Goal: Task Accomplishment & Management: Use online tool/utility

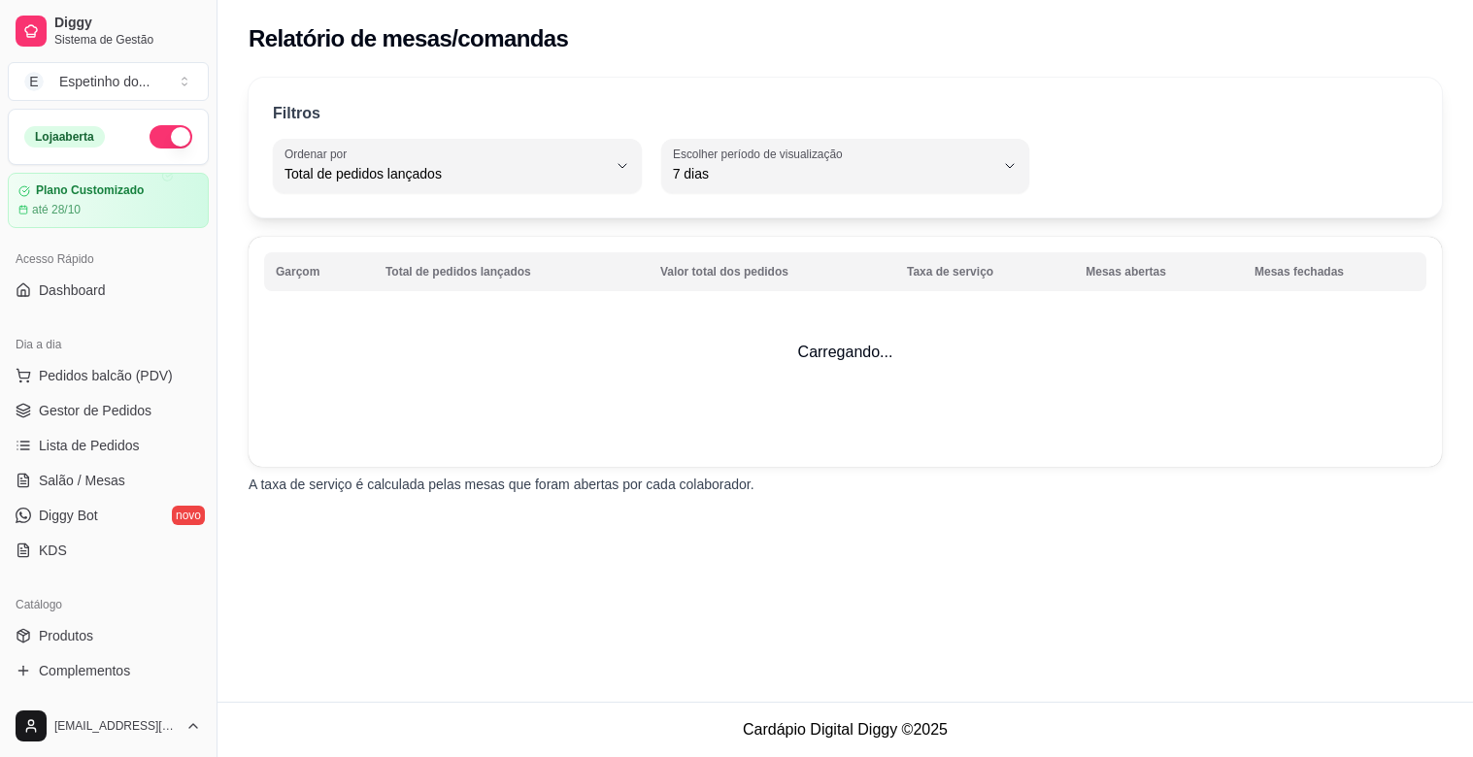
select select "TOTAL_OF_ORDERS"
select select "7"
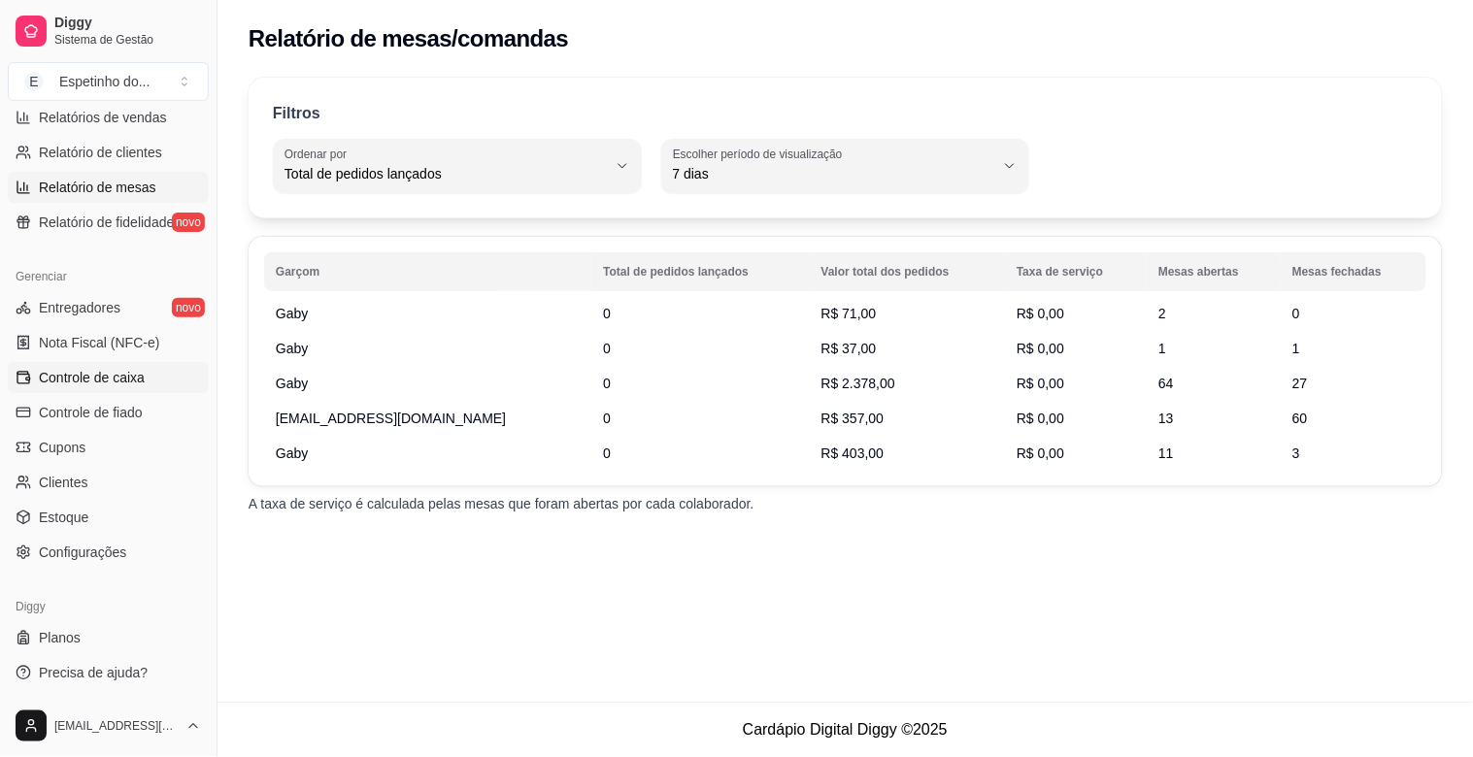
click at [113, 376] on span "Controle de caixa" at bounding box center [92, 377] width 106 height 19
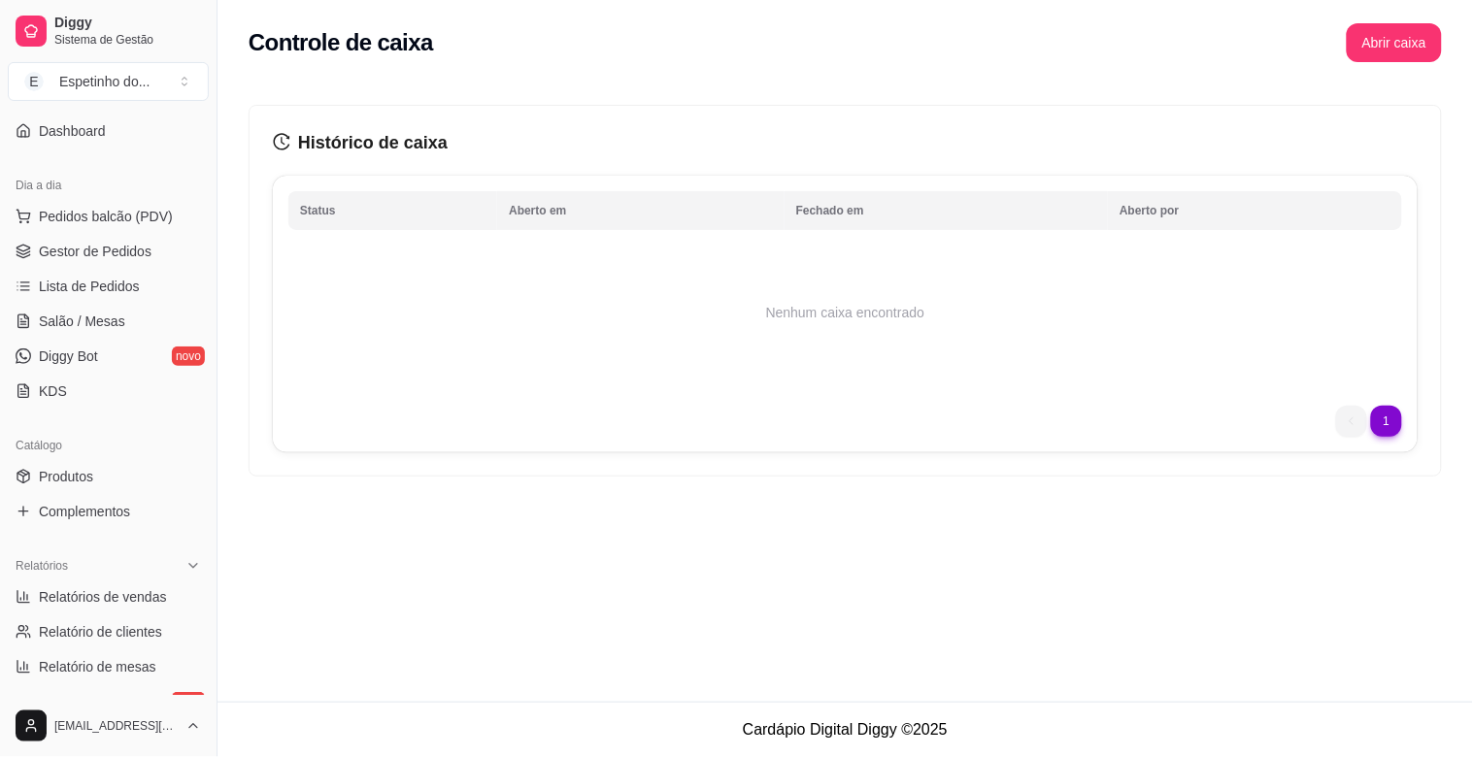
scroll to position [323, 0]
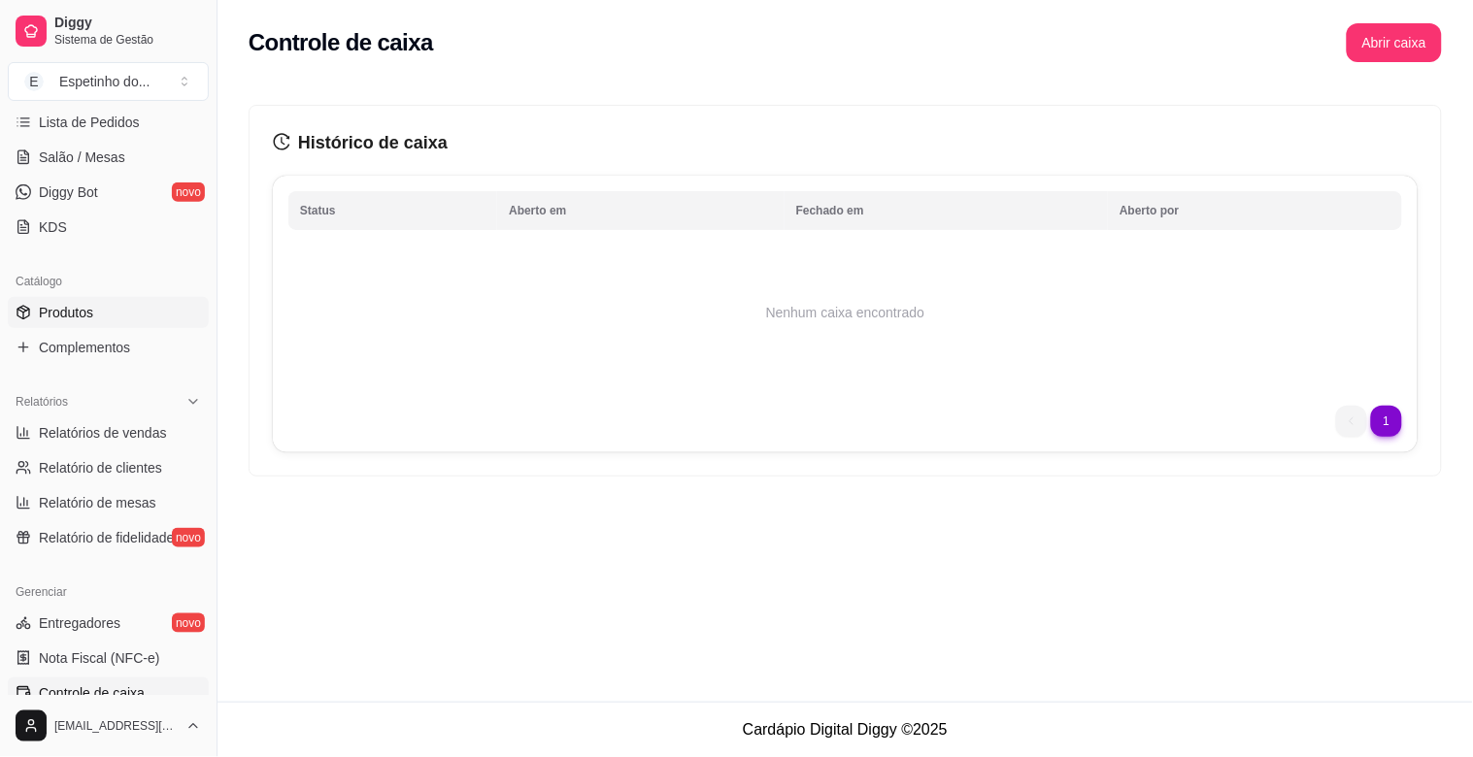
click at [84, 297] on link "Produtos" at bounding box center [108, 312] width 201 height 31
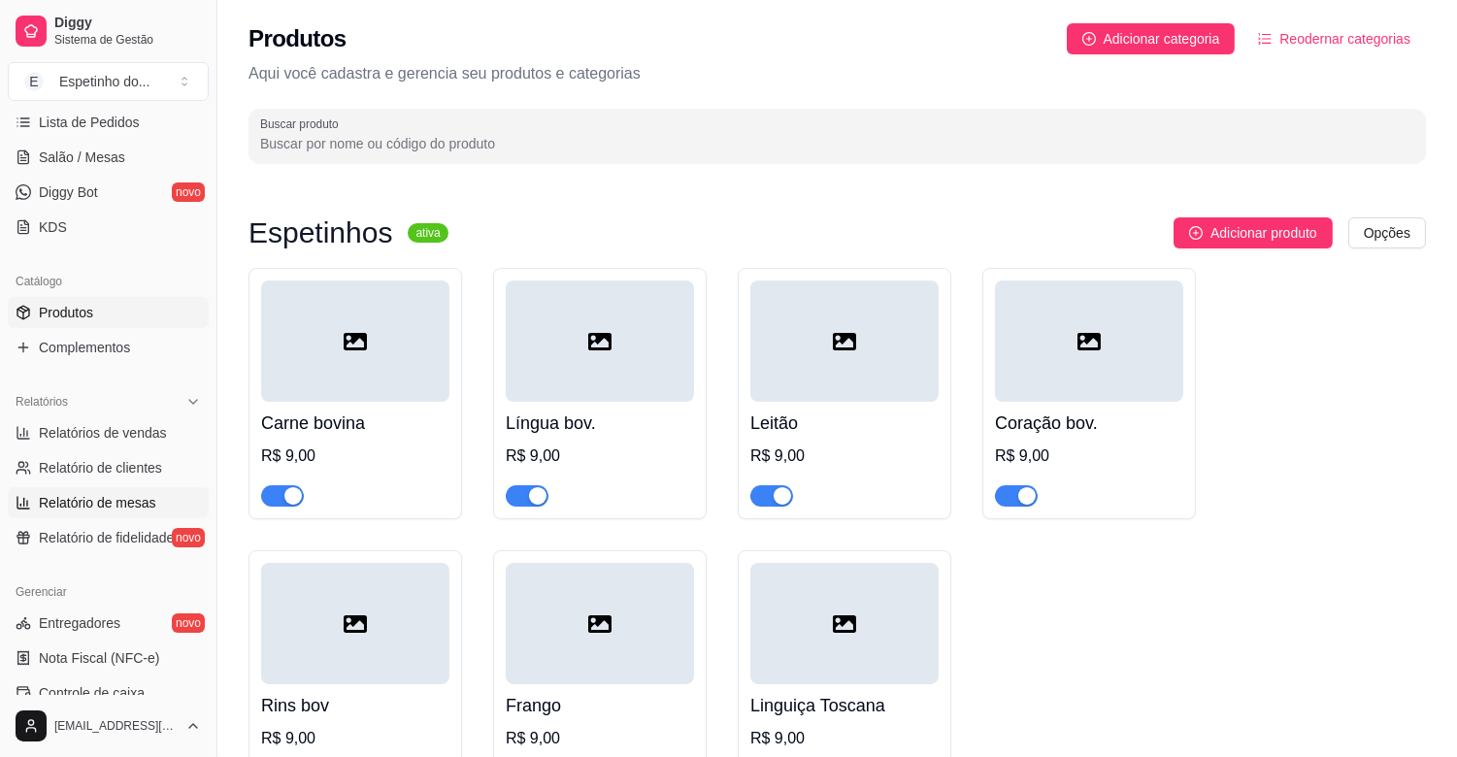
click at [126, 499] on span "Relatório de mesas" at bounding box center [97, 502] width 117 height 19
select select "TOTAL_OF_ORDERS"
select select "7"
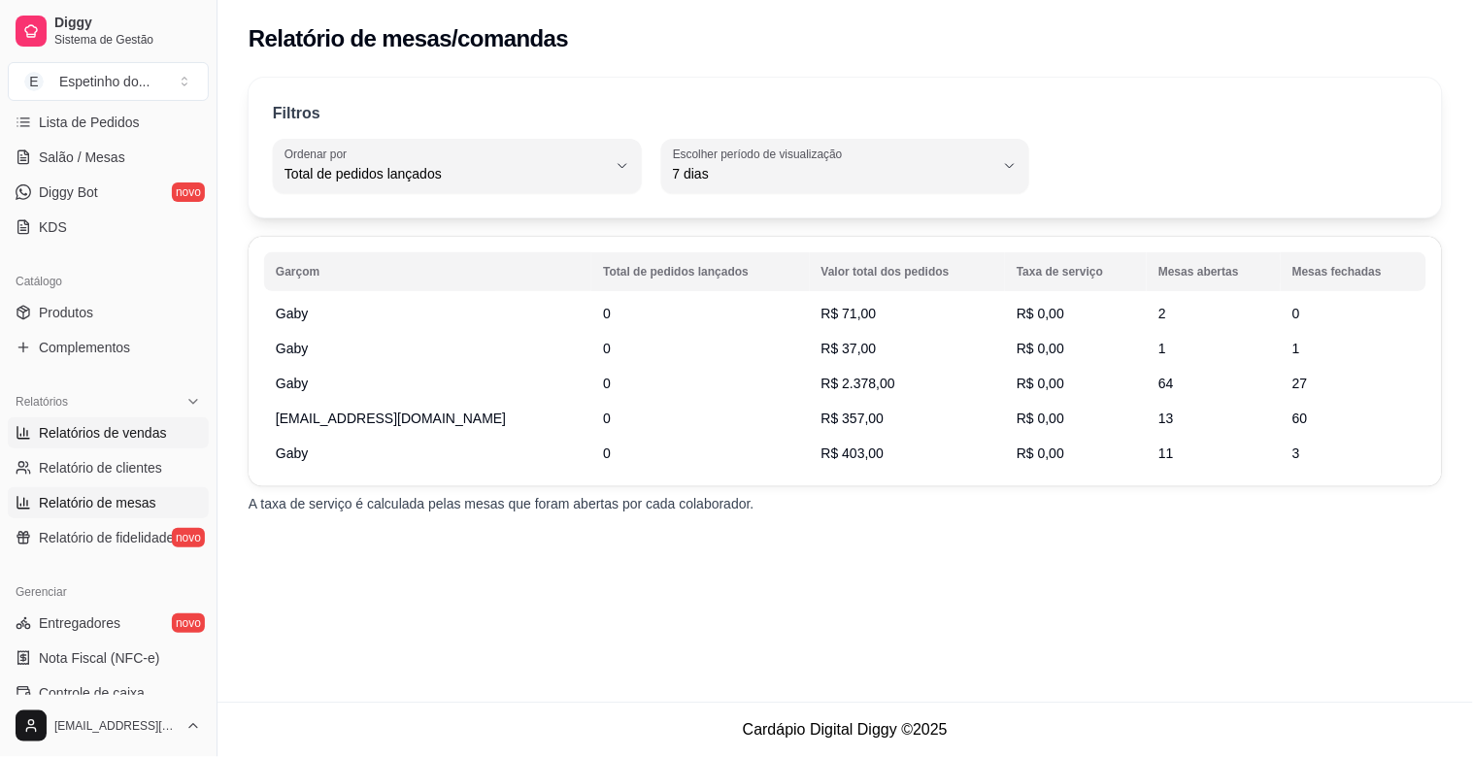
click at [105, 418] on link "Relatórios de vendas" at bounding box center [108, 433] width 201 height 31
select select "ALL"
select select "0"
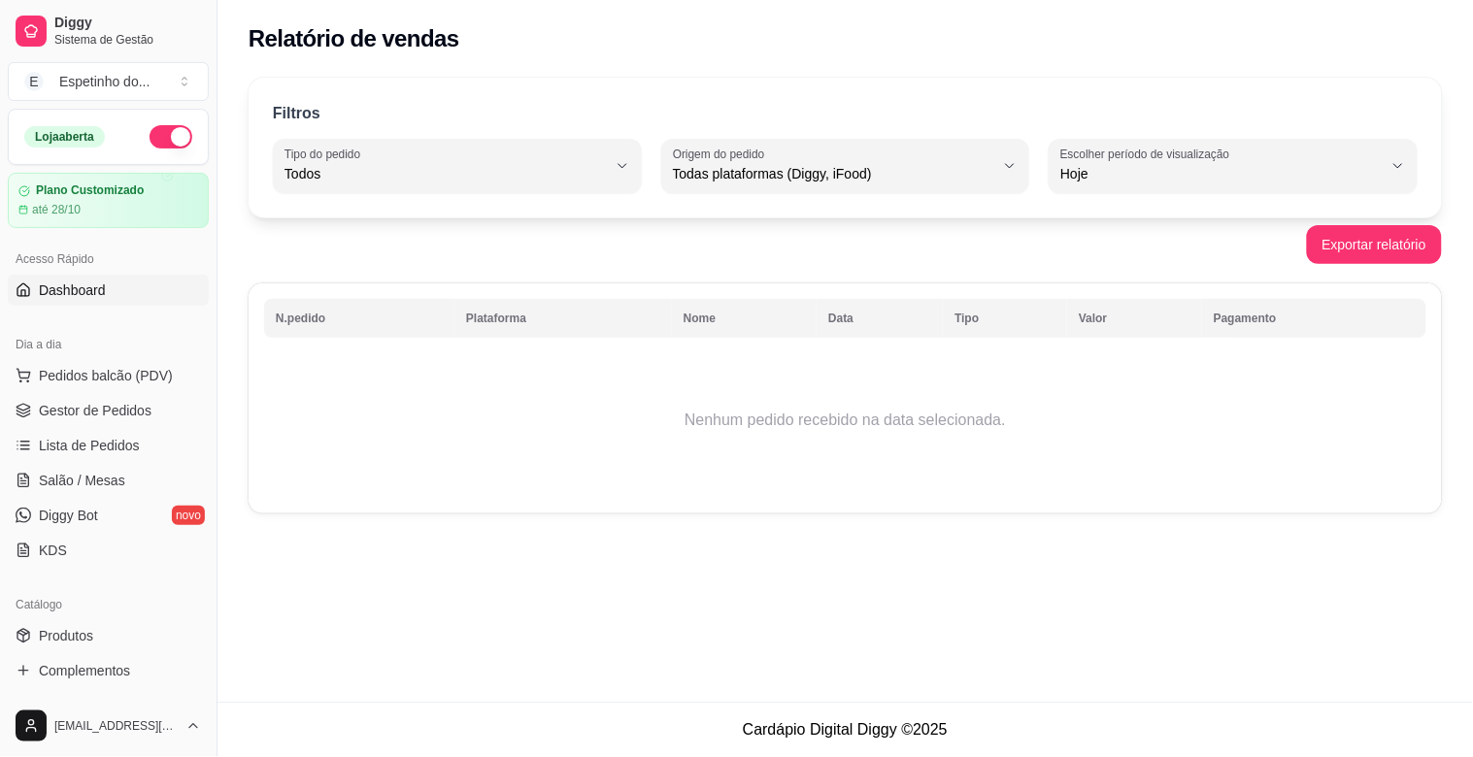
click at [72, 285] on span "Dashboard" at bounding box center [72, 290] width 67 height 19
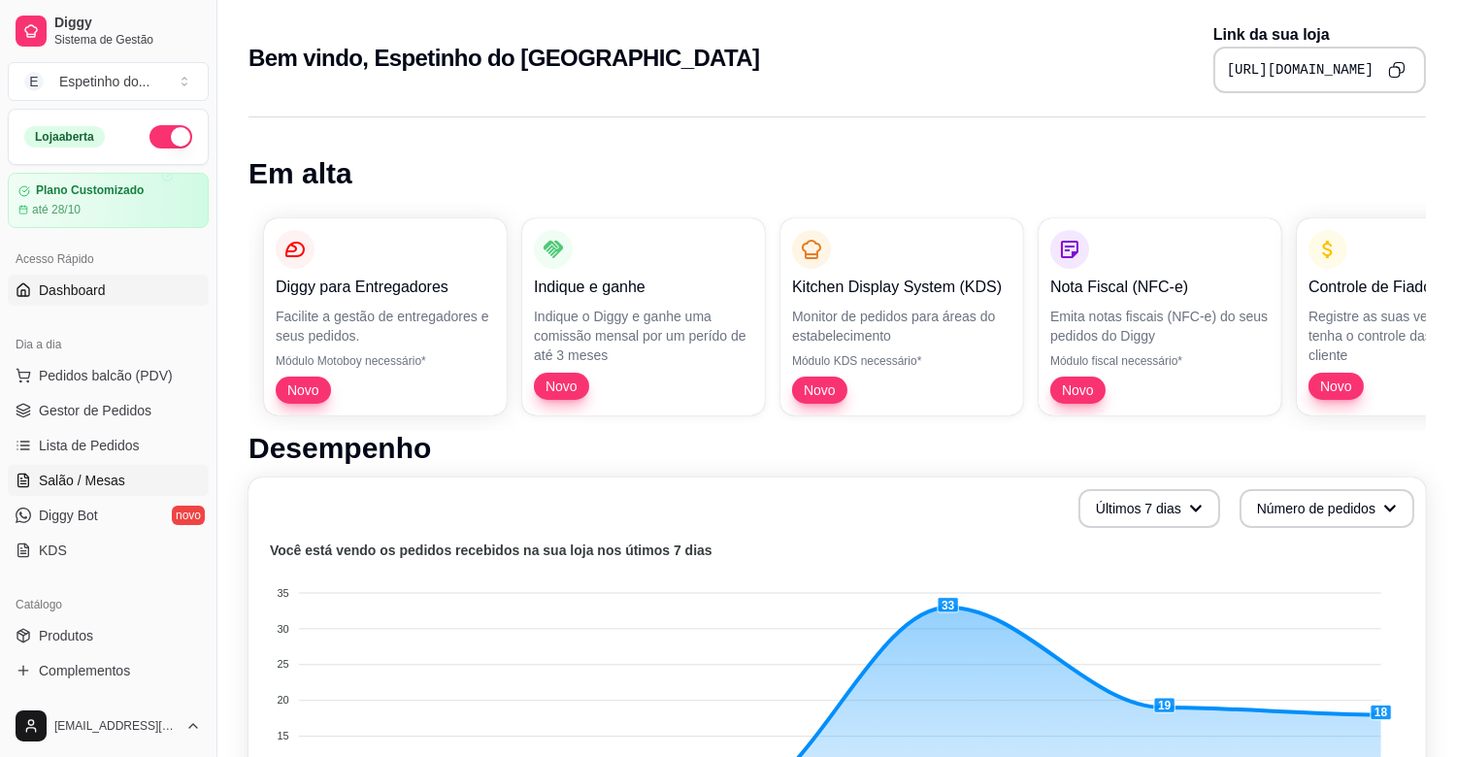
click at [92, 484] on span "Salão / Mesas" at bounding box center [82, 480] width 86 height 19
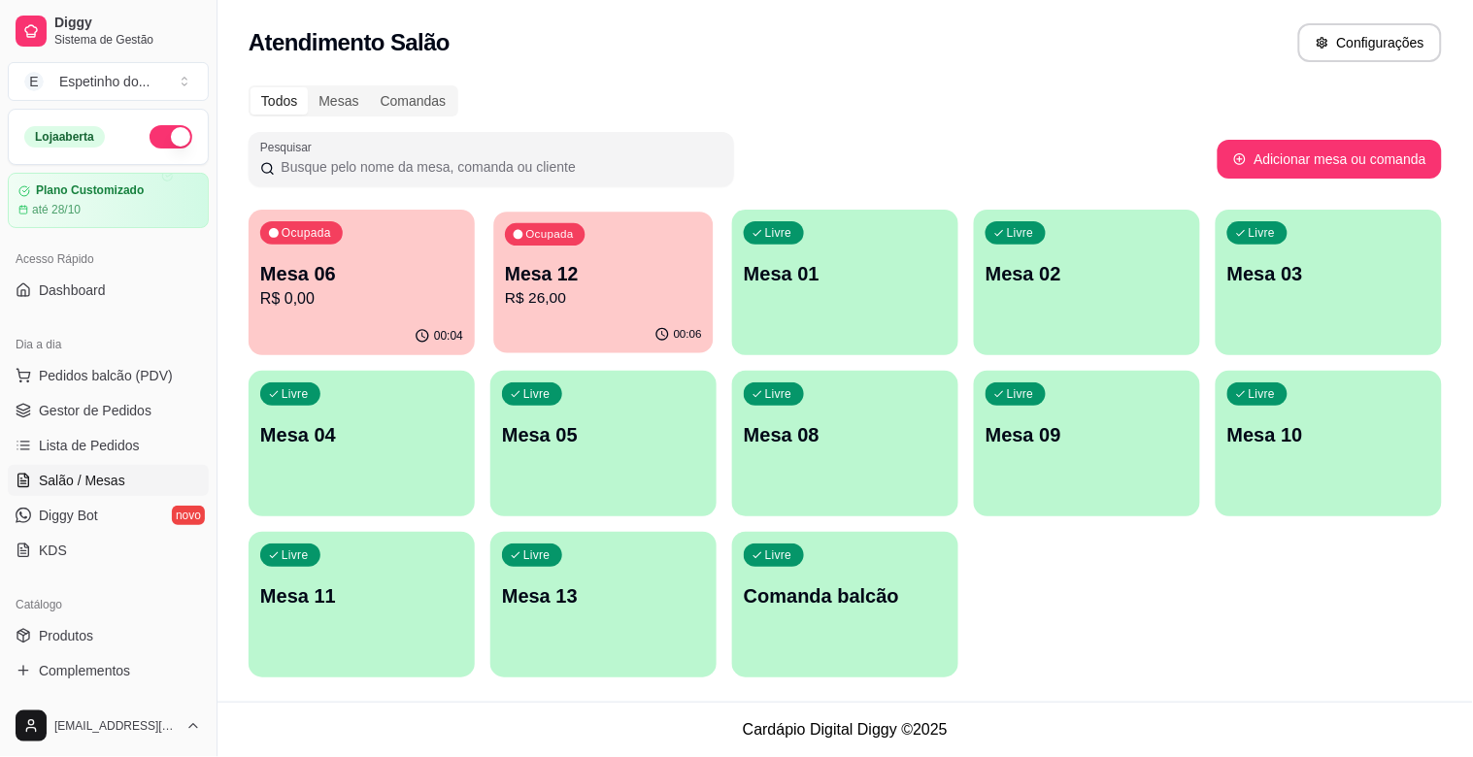
click at [615, 323] on div "00:06" at bounding box center [602, 335] width 219 height 37
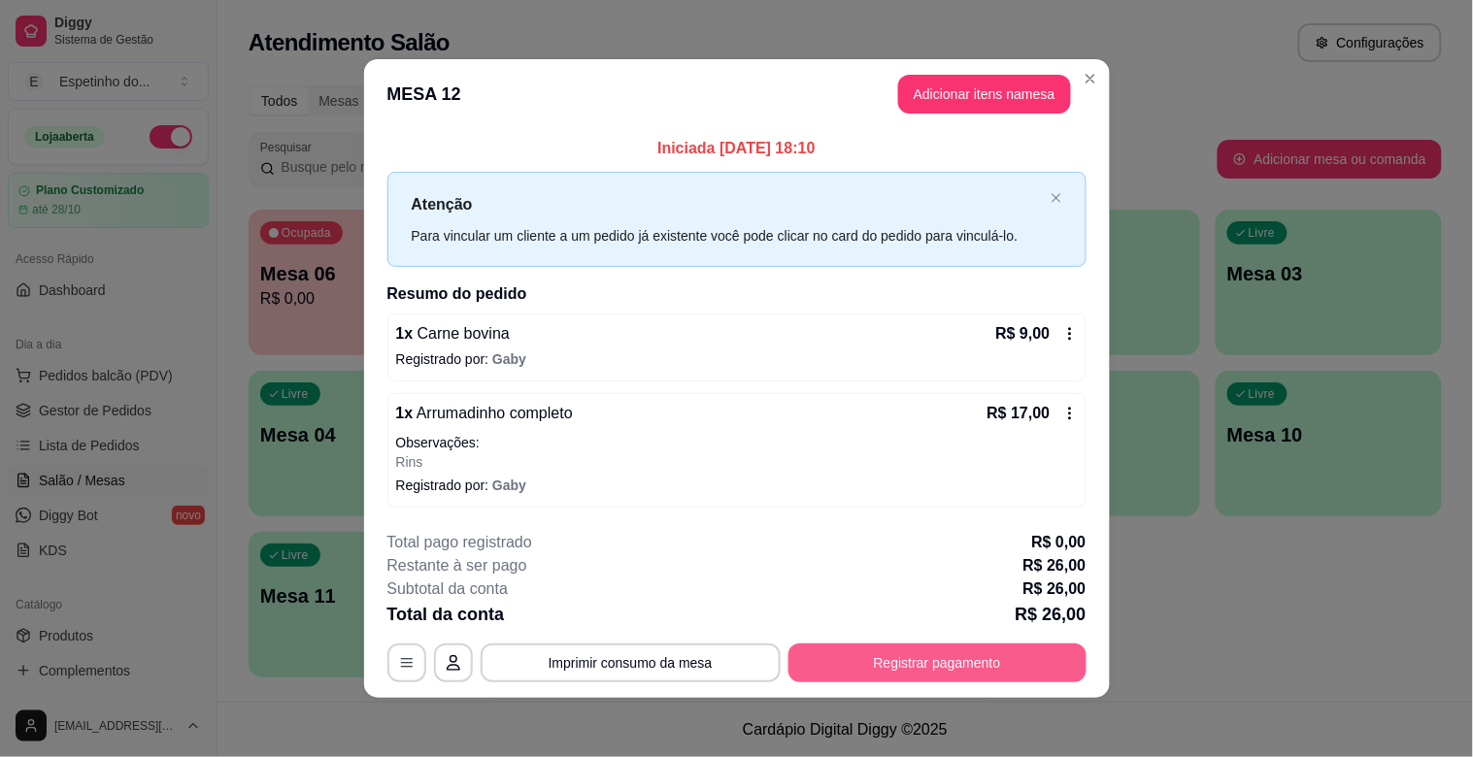
click at [866, 652] on button "Registrar pagamento" at bounding box center [937, 663] width 298 height 39
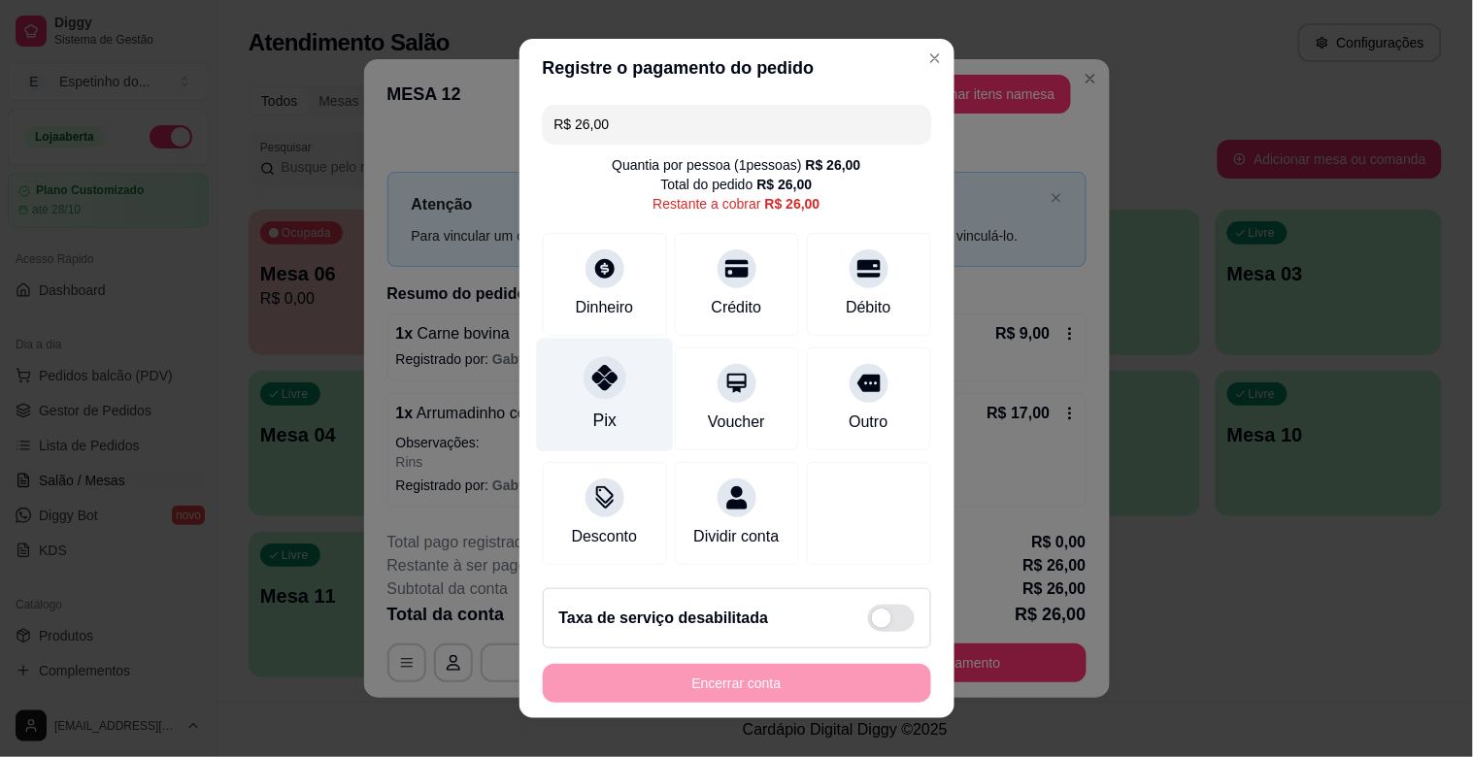
click at [592, 422] on div "Pix" at bounding box center [603, 420] width 23 height 25
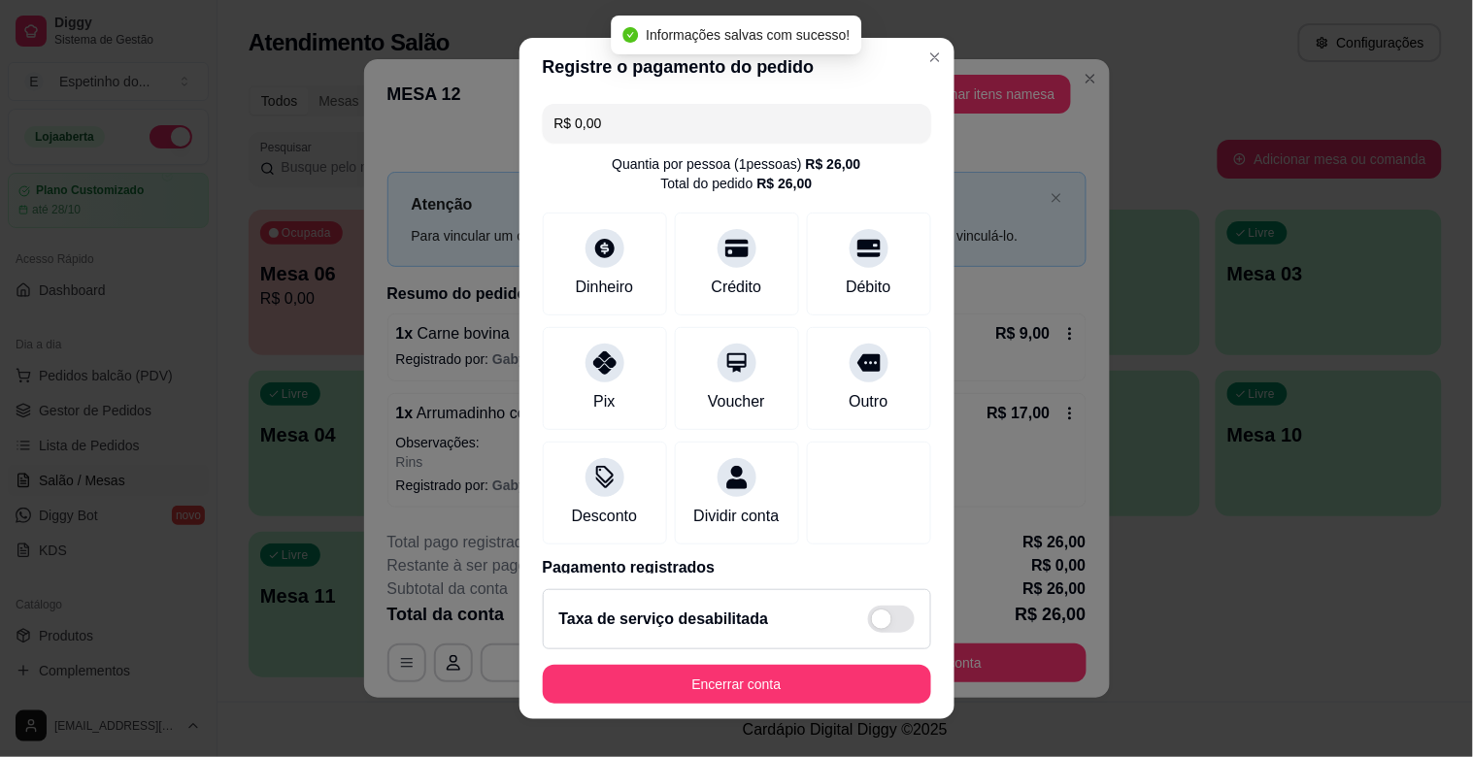
type input "R$ 0,00"
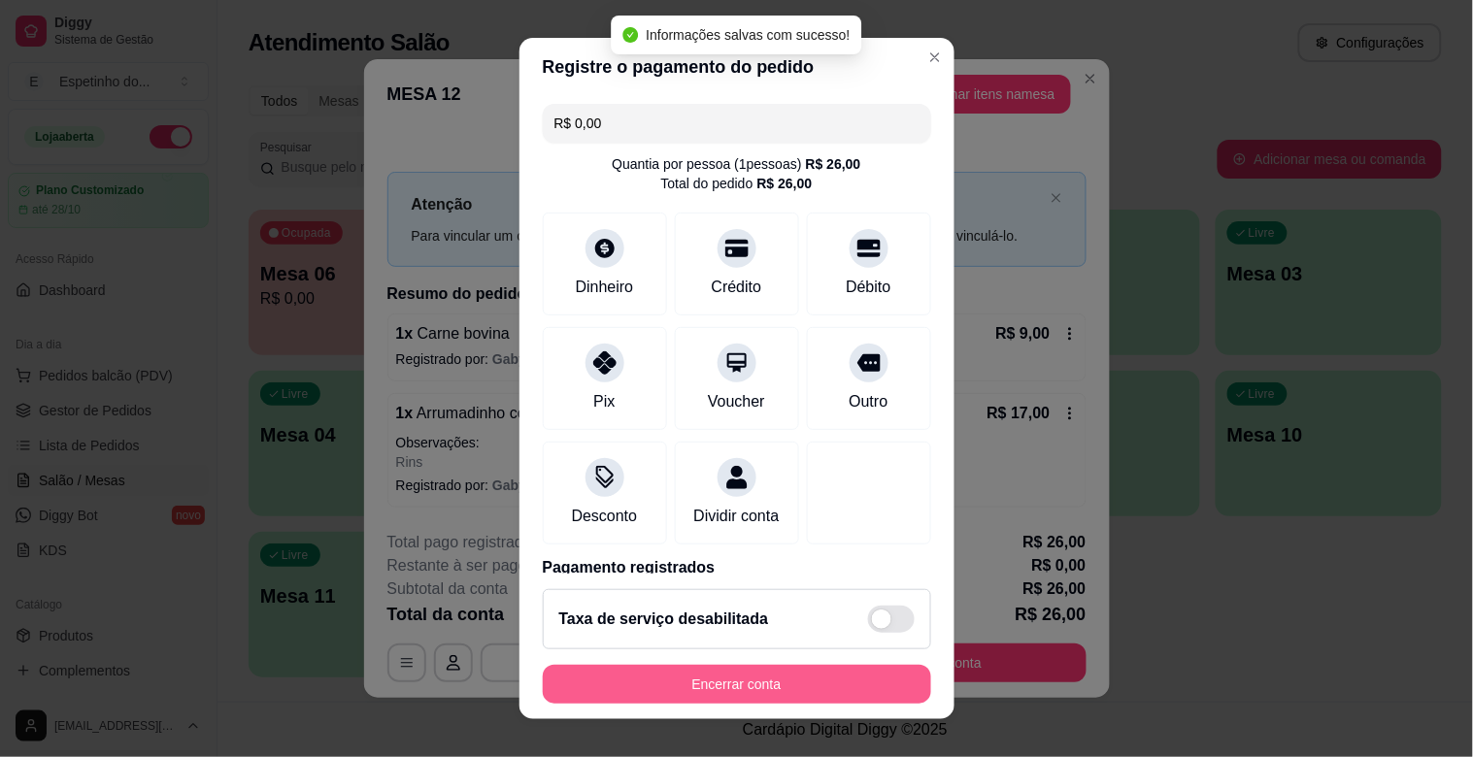
click at [695, 678] on button "Encerrar conta" at bounding box center [737, 684] width 388 height 39
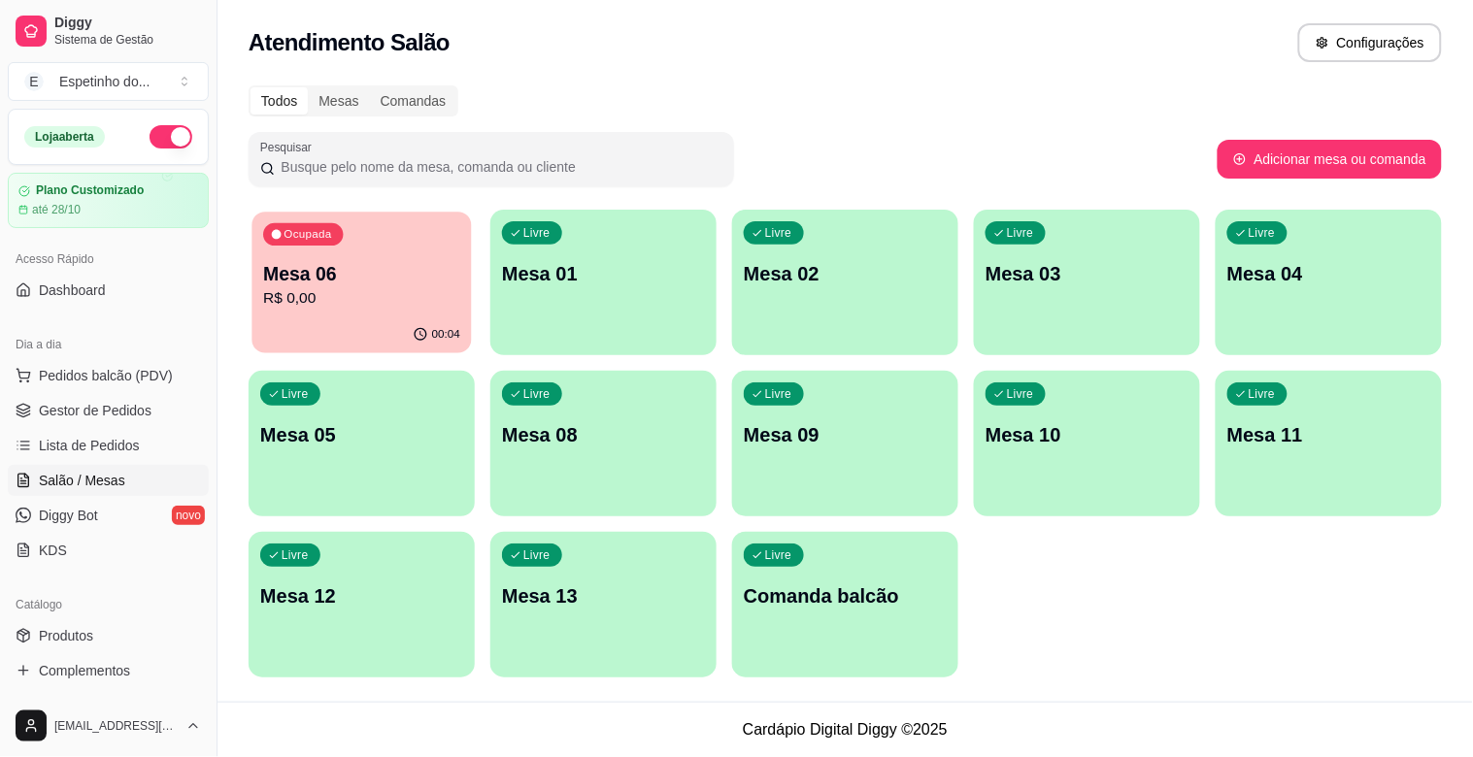
click at [312, 328] on div "00:04" at bounding box center [360, 335] width 219 height 37
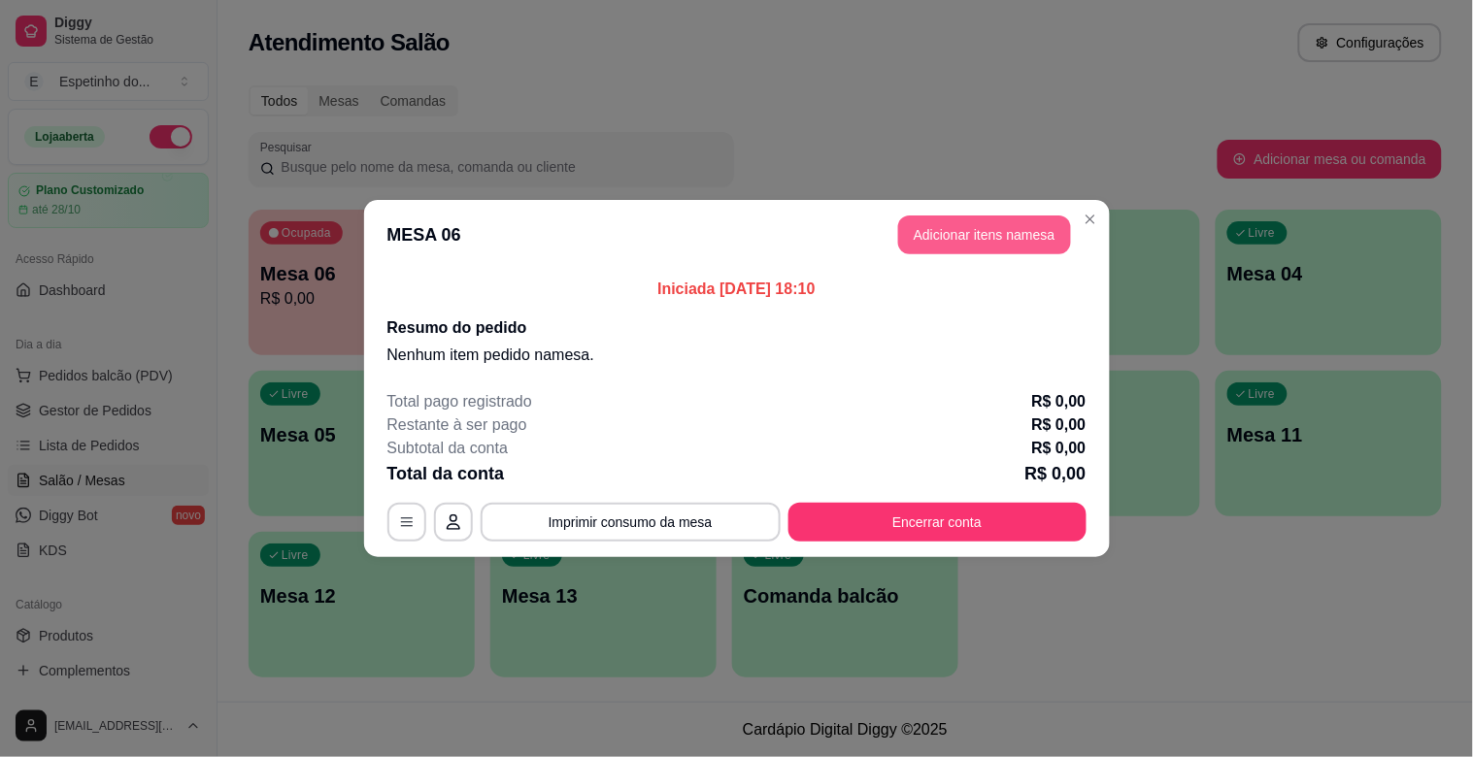
click at [979, 230] on button "Adicionar itens na mesa" at bounding box center [984, 235] width 173 height 39
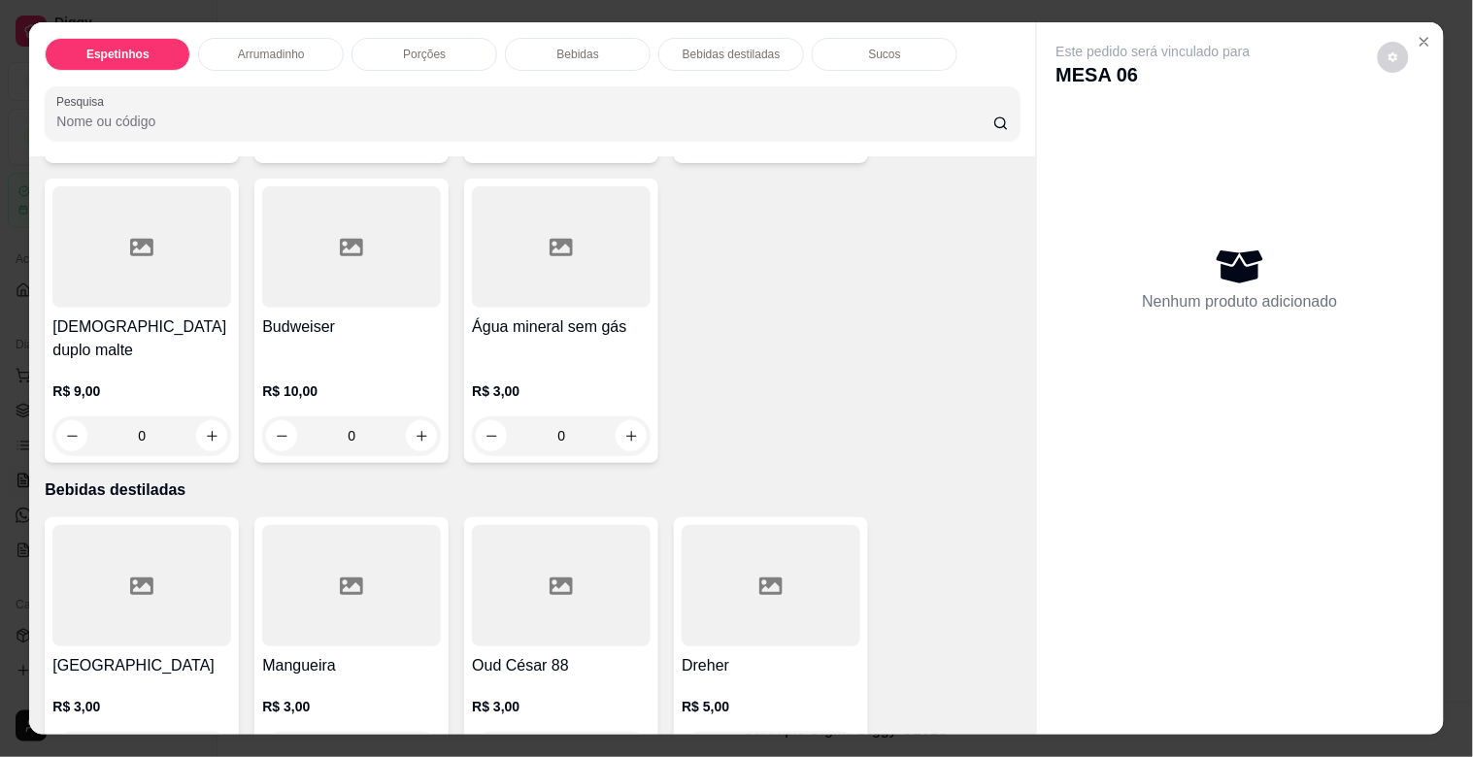
scroll to position [2265, 0]
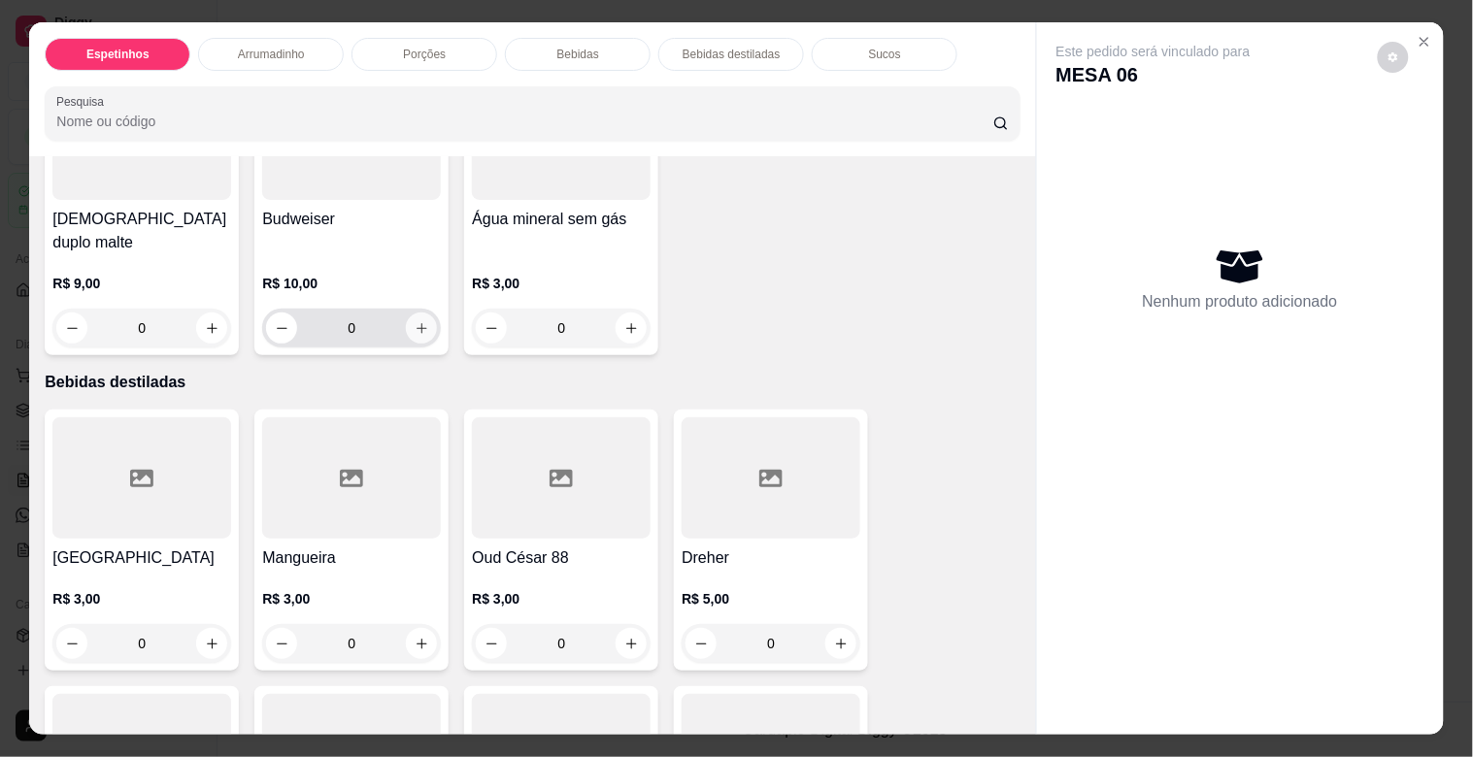
click at [415, 321] on icon "increase-product-quantity" at bounding box center [422, 328] width 15 height 15
type input "1"
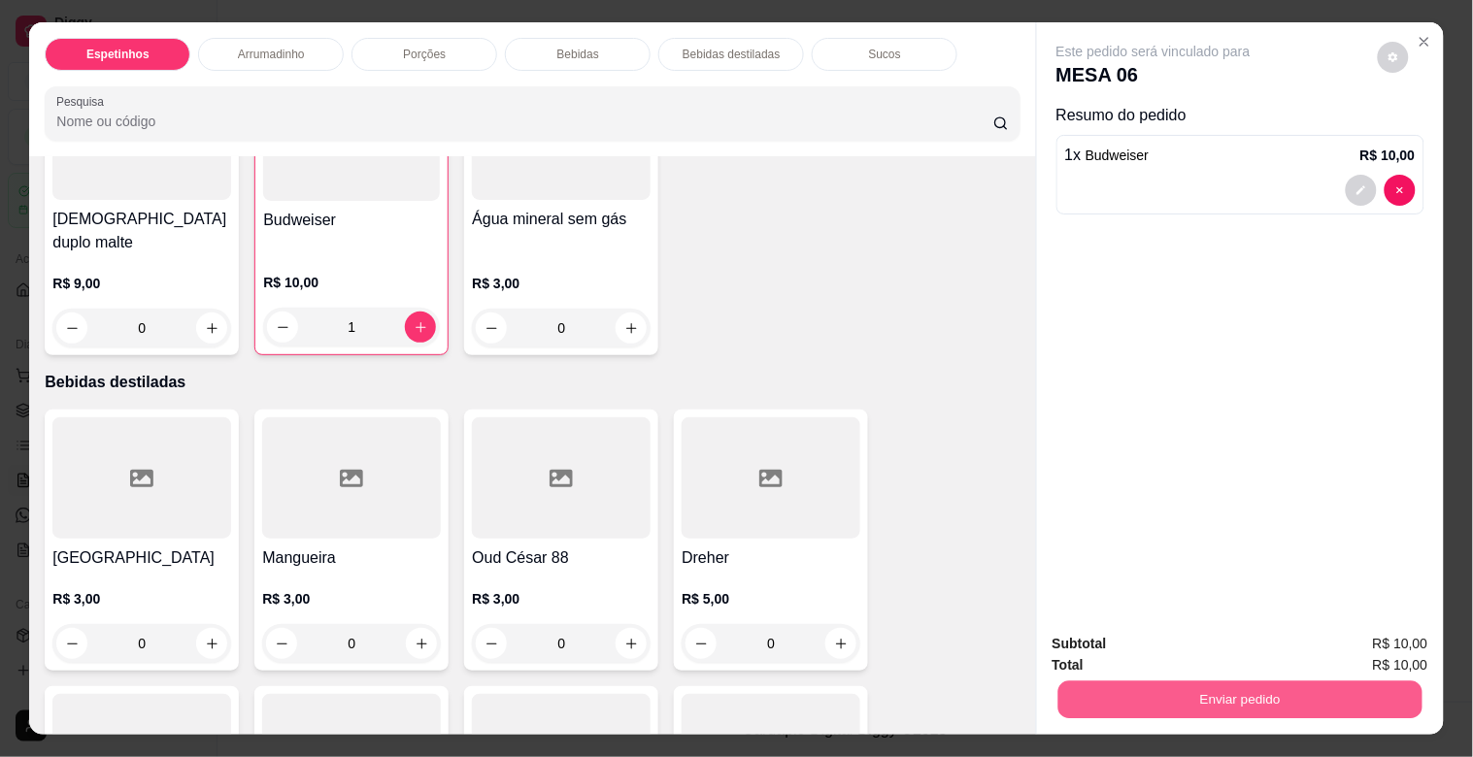
click at [1239, 696] on button "Enviar pedido" at bounding box center [1239, 700] width 364 height 38
click at [1398, 634] on button "Enviar pedido" at bounding box center [1377, 643] width 107 height 36
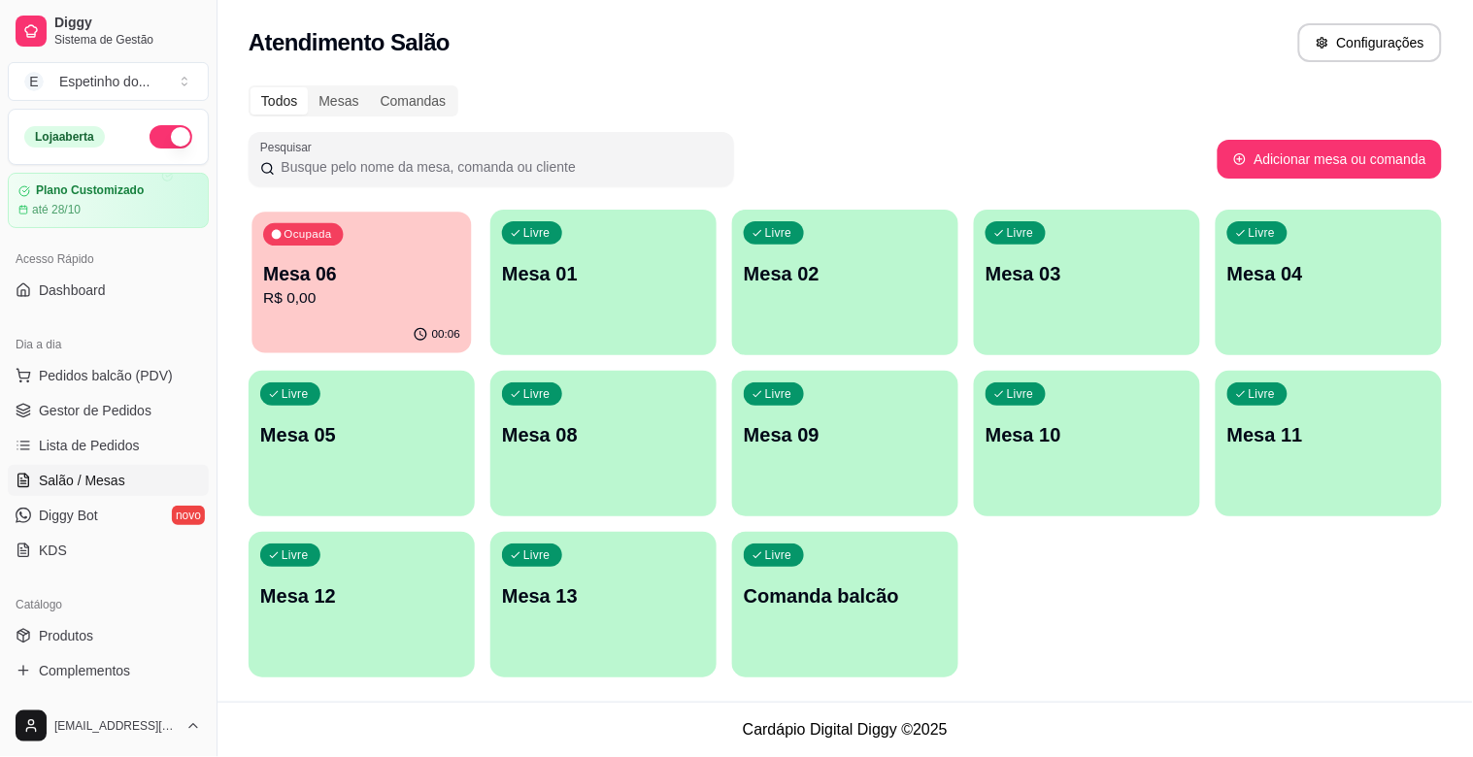
click at [451, 270] on p "Mesa 06" at bounding box center [361, 274] width 197 height 26
click at [1251, 594] on div "Ocupada Mesa 06 R$ 0,00 00:07 Livre Mesa 01 Livre Mesa 02 Livre Mesa 03 Livre M…" at bounding box center [845, 444] width 1193 height 468
click at [794, 413] on div "Livre Mesa 09" at bounding box center [844, 432] width 219 height 118
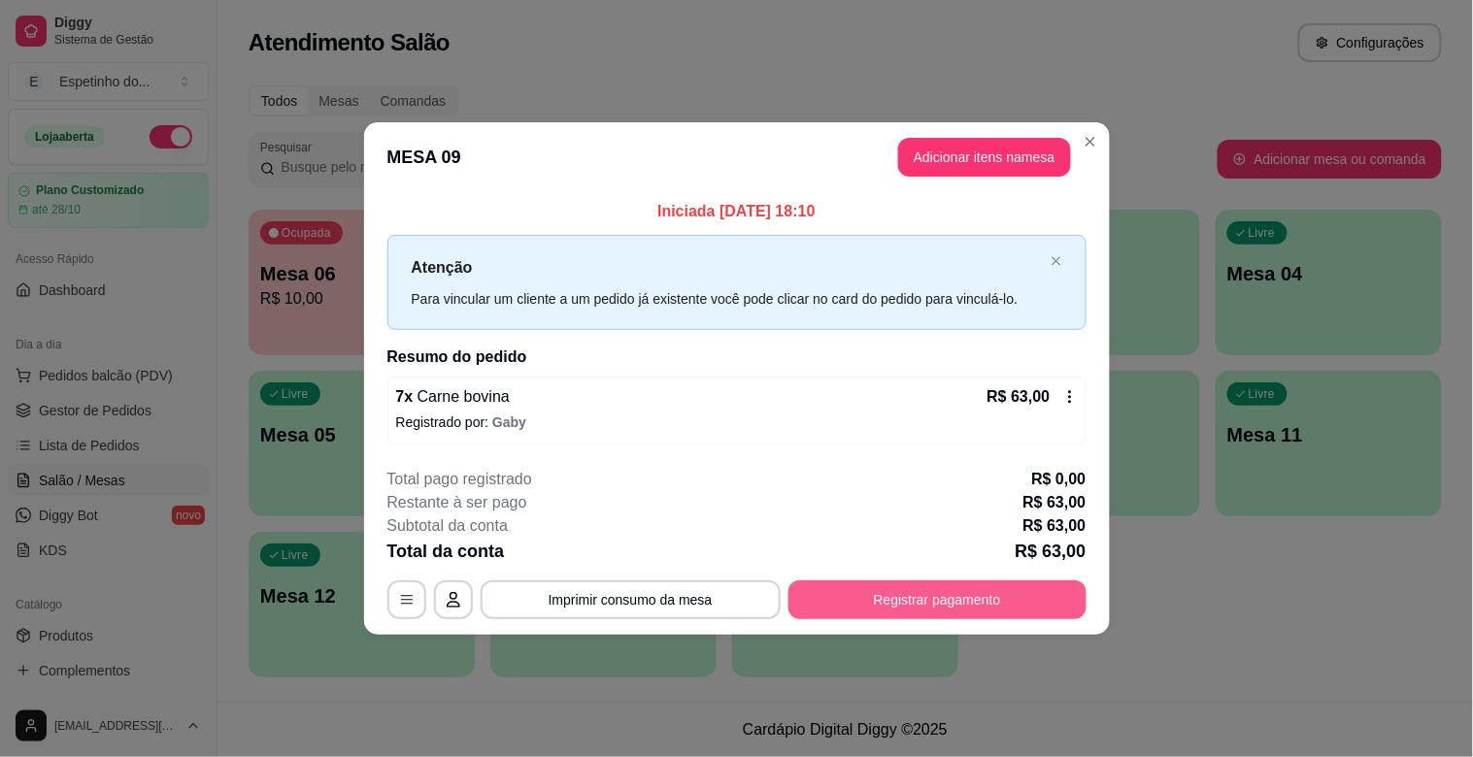
click at [888, 595] on button "Registrar pagamento" at bounding box center [937, 600] width 298 height 39
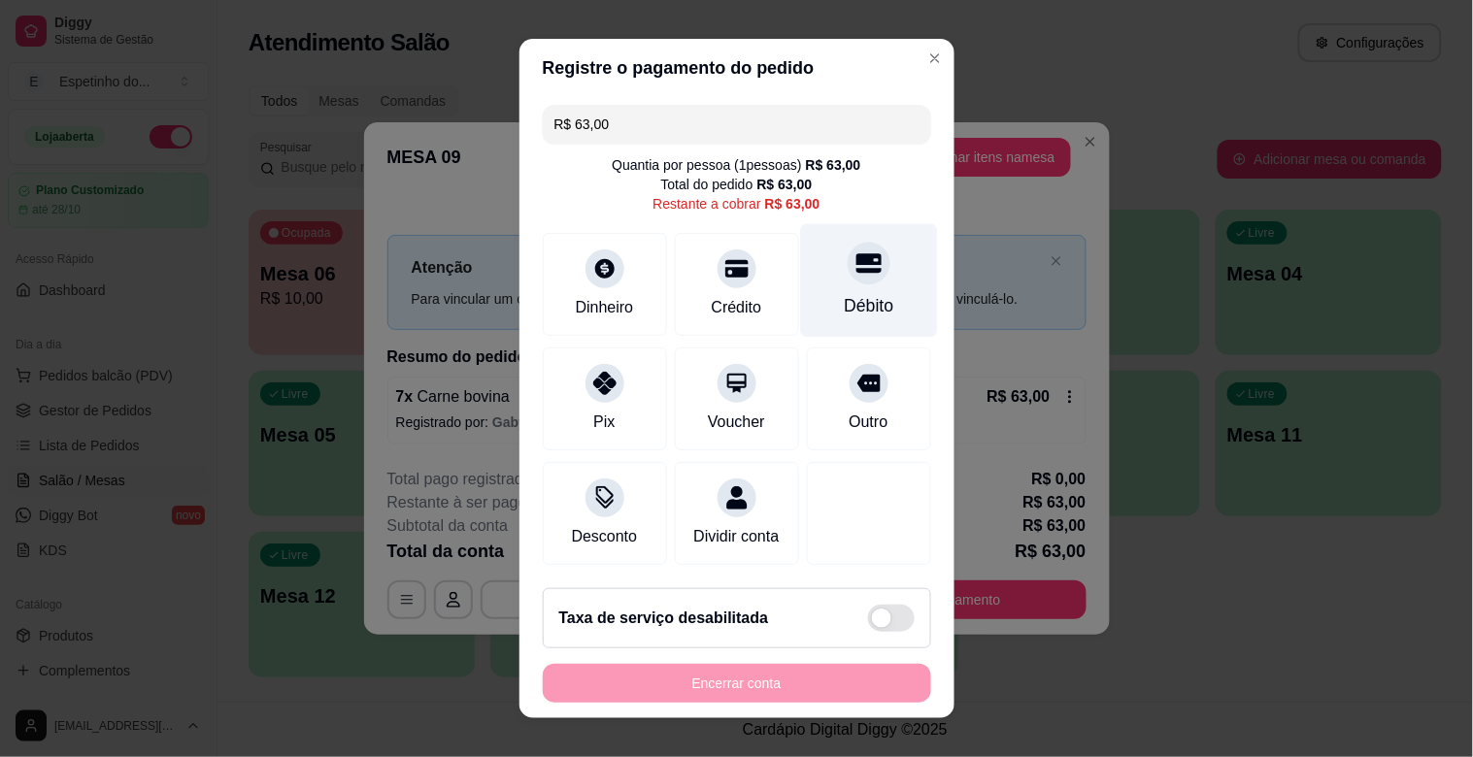
click at [844, 316] on div "Débito" at bounding box center [869, 305] width 50 height 25
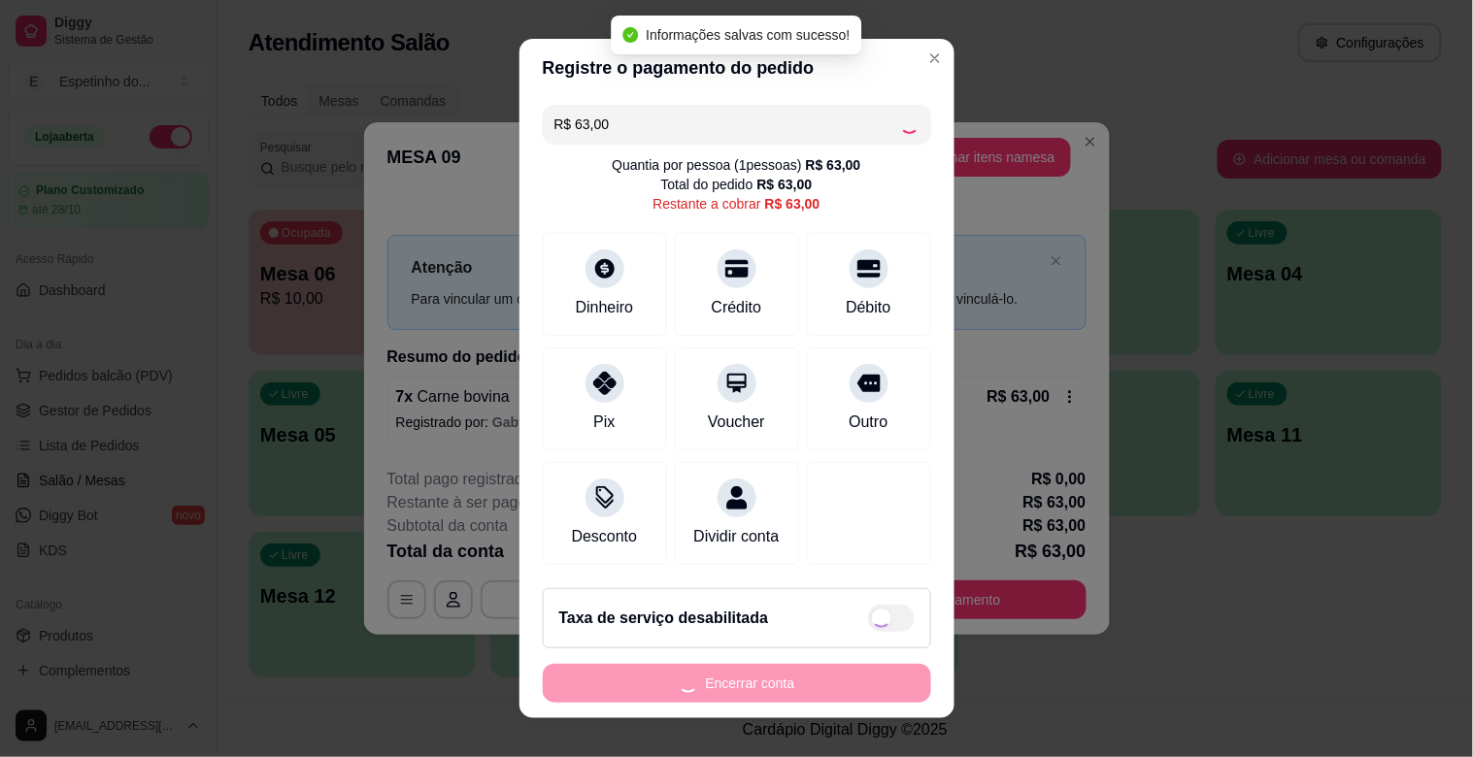
type input "R$ 0,00"
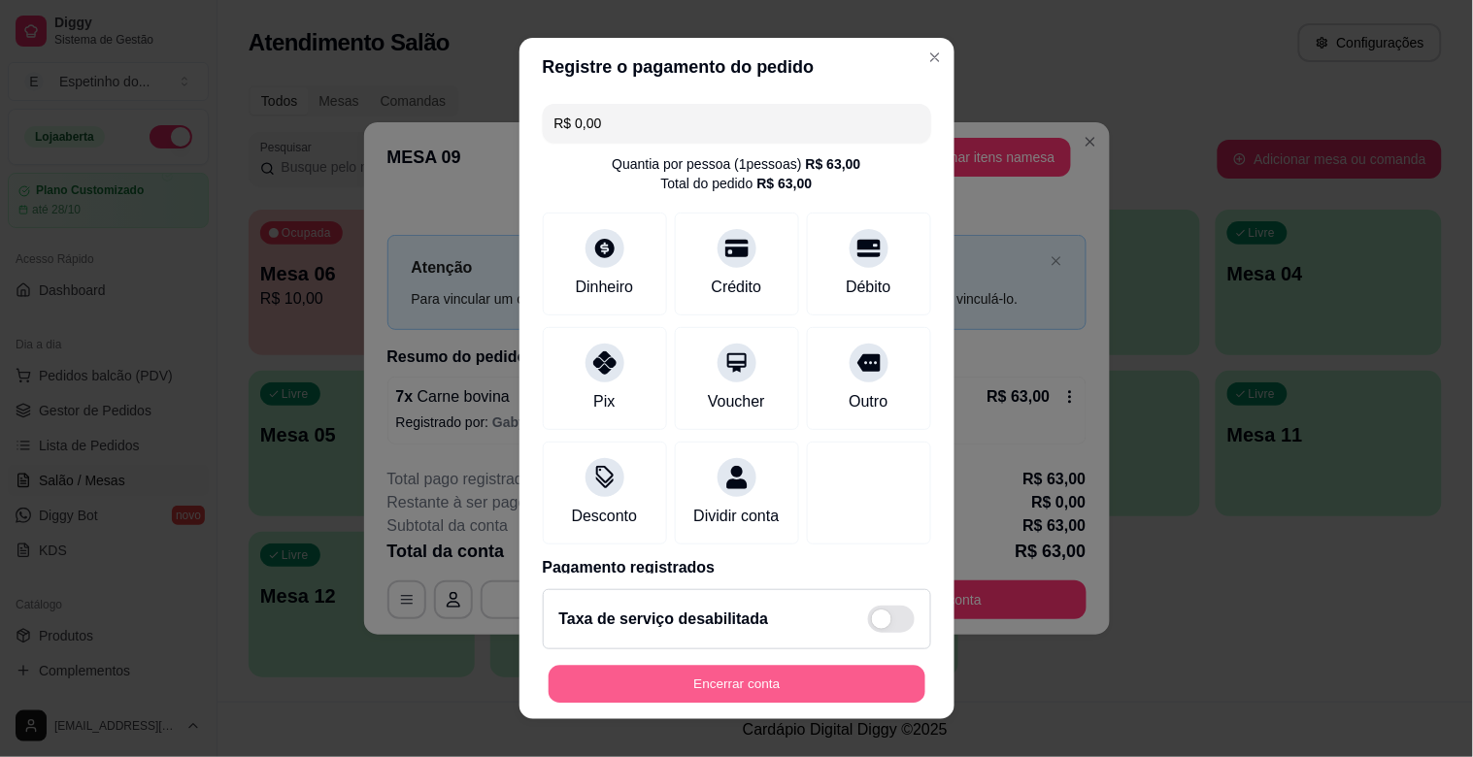
click at [845, 690] on button "Encerrar conta" at bounding box center [737, 685] width 377 height 38
